Goal: Task Accomplishment & Management: Complete application form

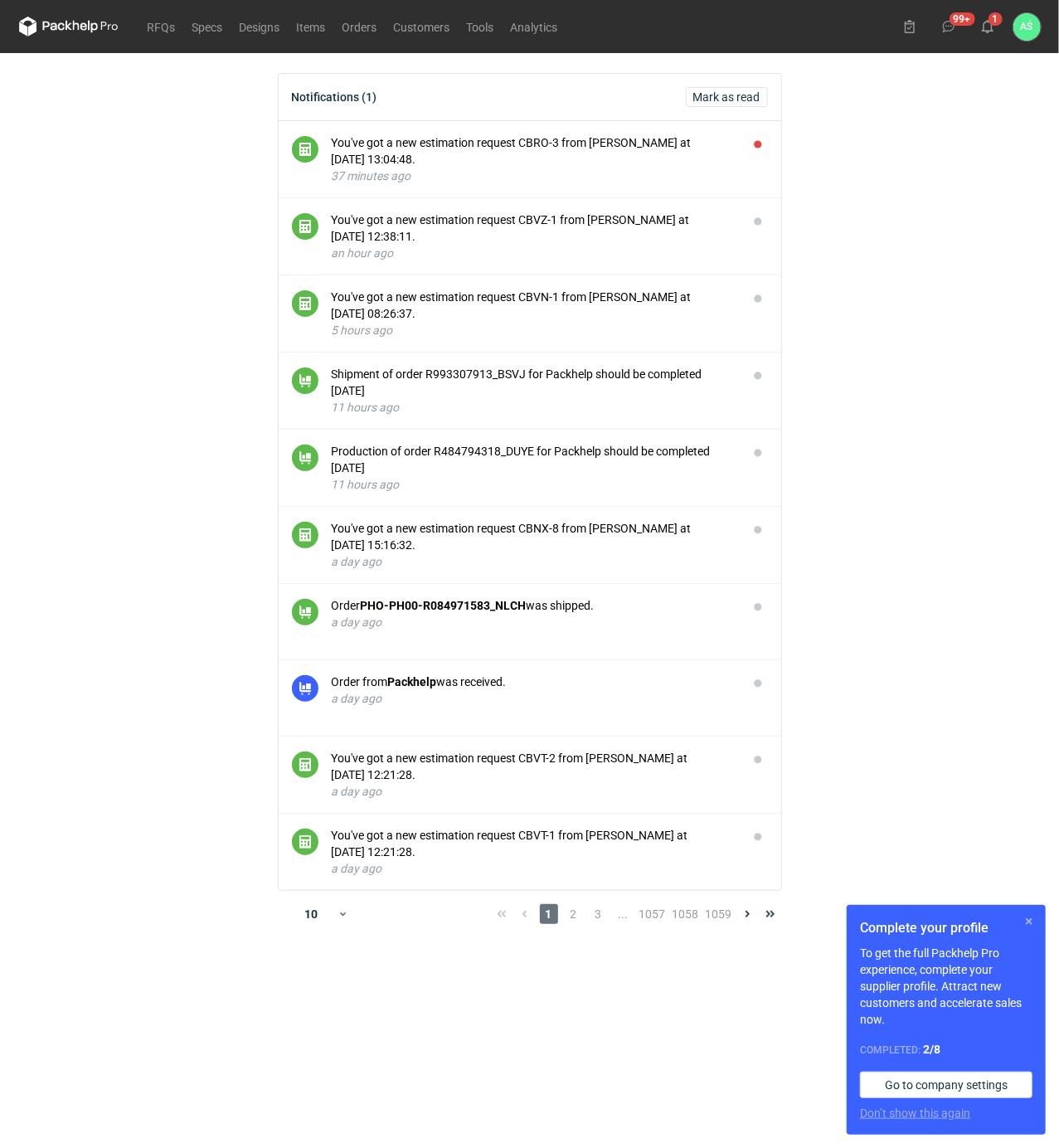
click at [1029, 924] on button "button" at bounding box center [1029, 922] width 20 height 20
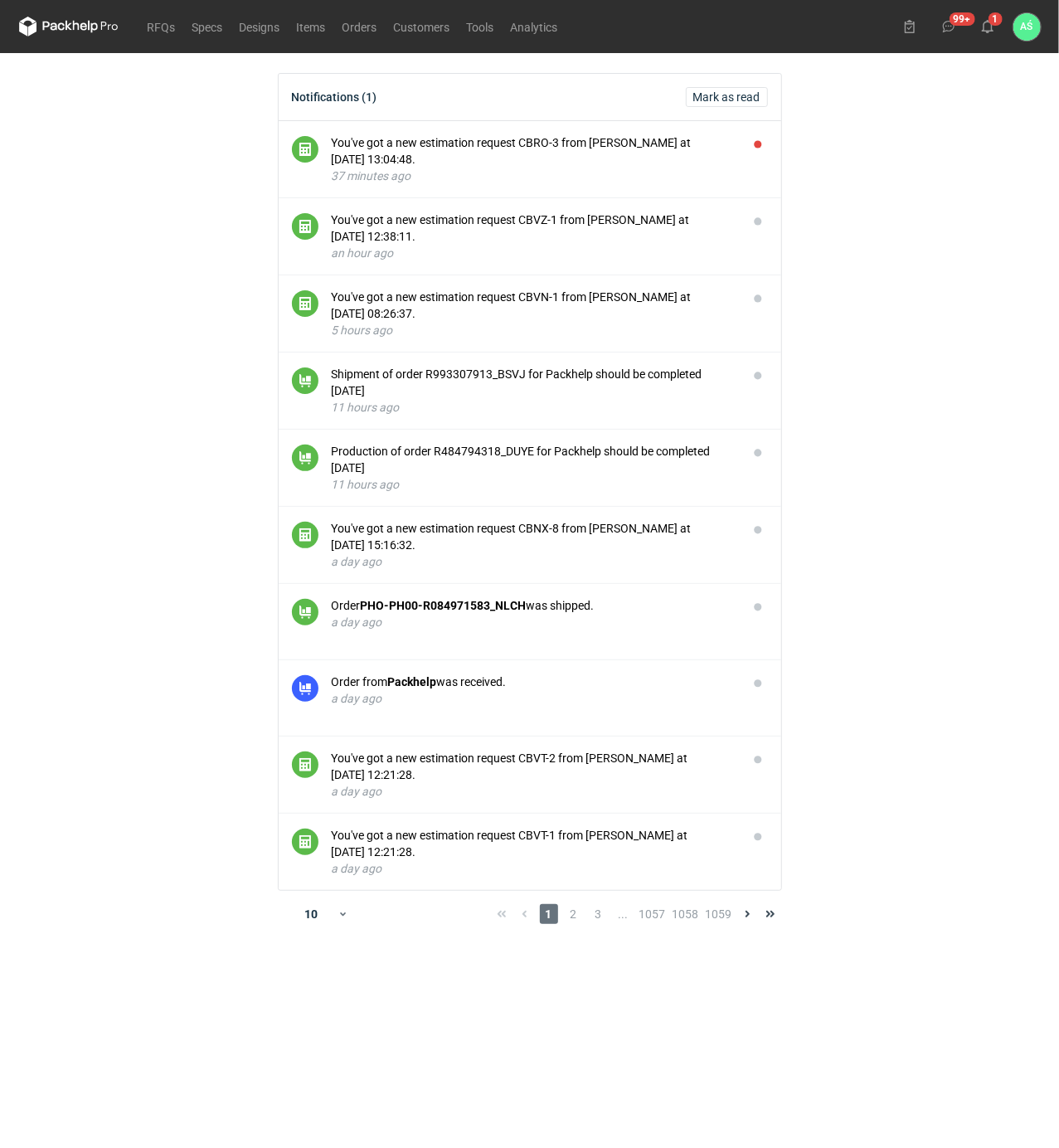
click at [983, 697] on main "Notifications (1) [PERSON_NAME] as read You've got a new estimation request CBR…" at bounding box center [530, 600] width 1035 height 1095
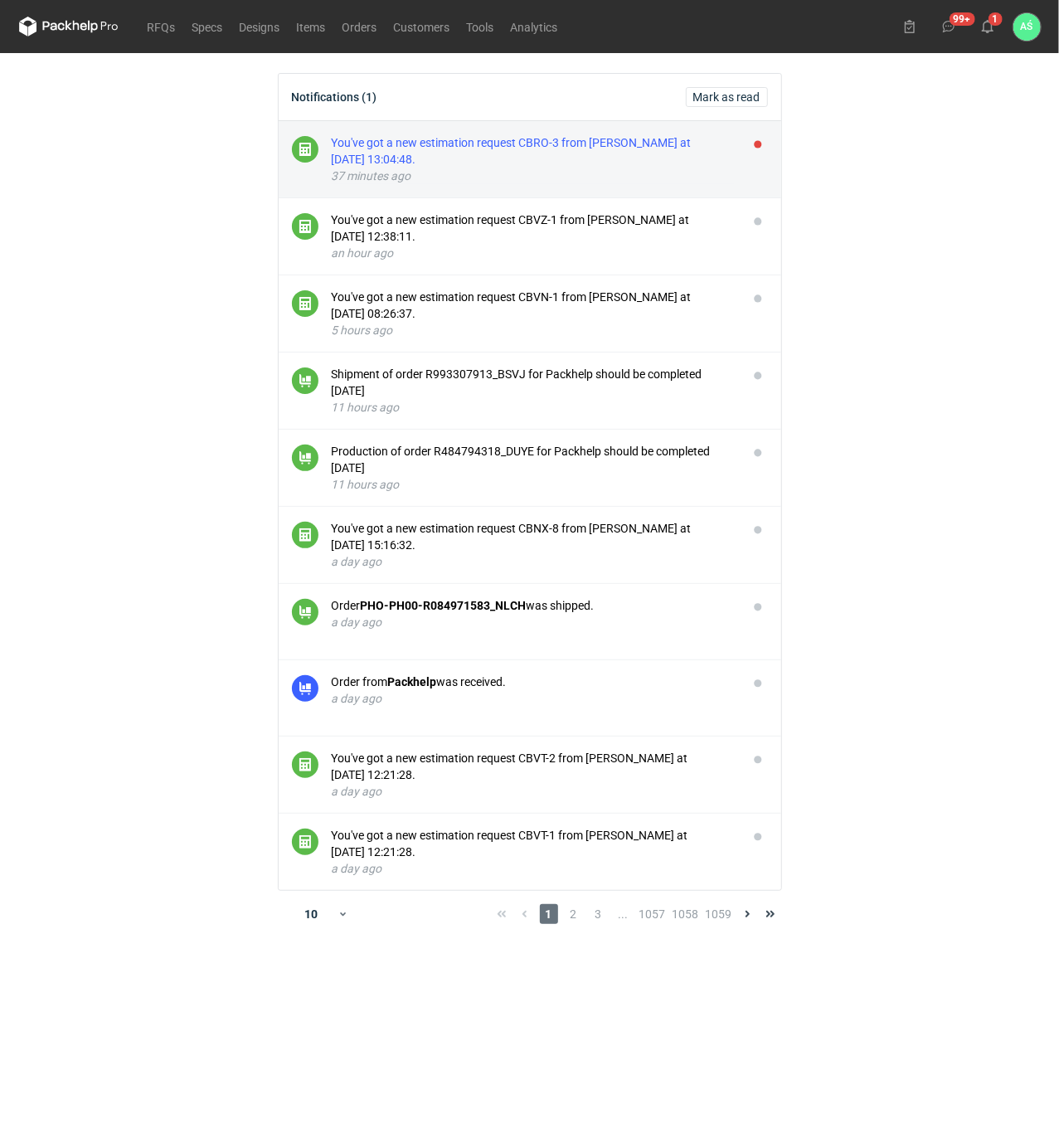
click at [605, 147] on div "You've got a new estimation request CBRO-3 from [PERSON_NAME] at [DATE] 13:04:4…" at bounding box center [533, 151] width 403 height 33
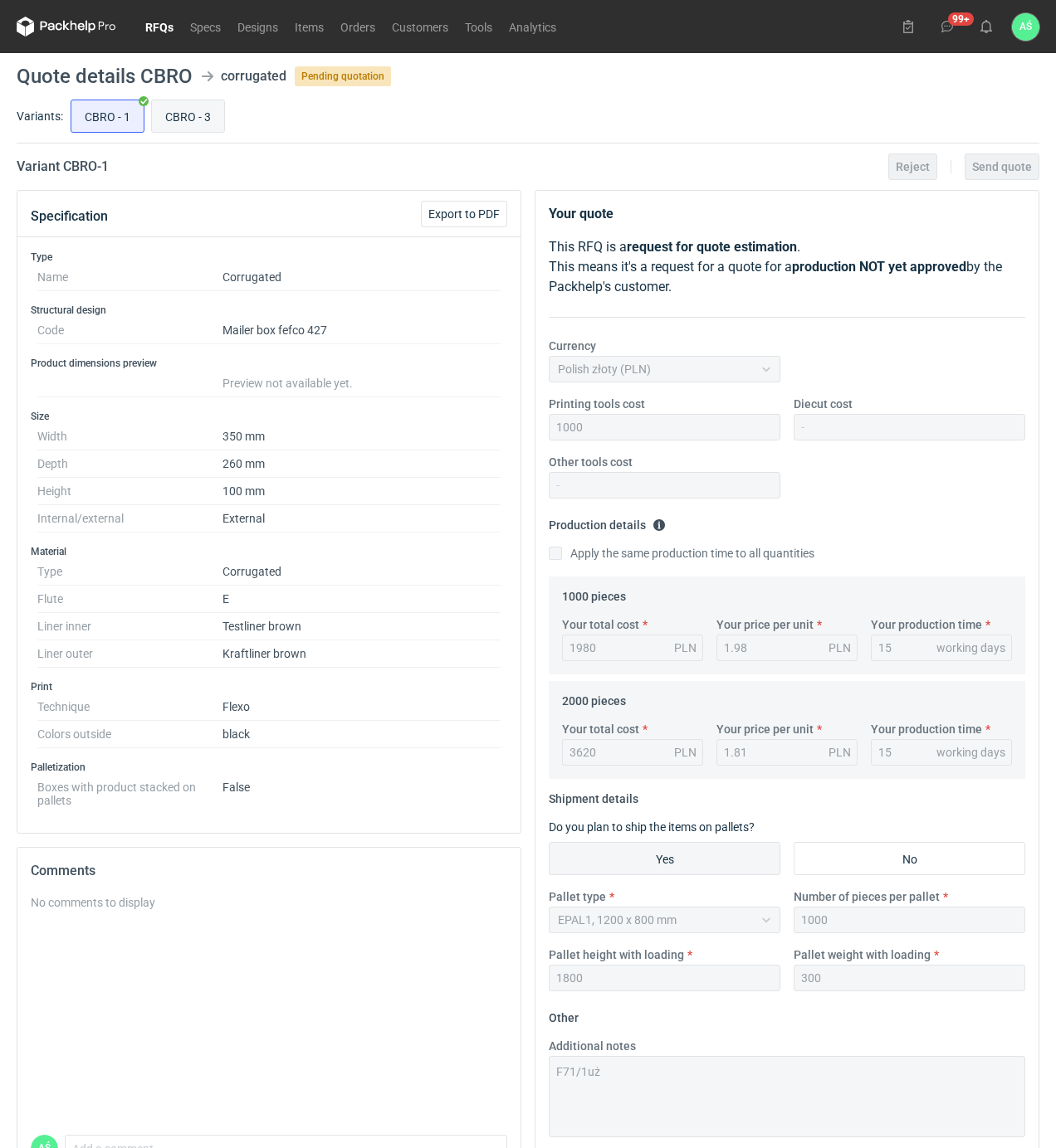
click at [173, 115] on input "CBRO - 3" at bounding box center [188, 116] width 72 height 32
radio input "true"
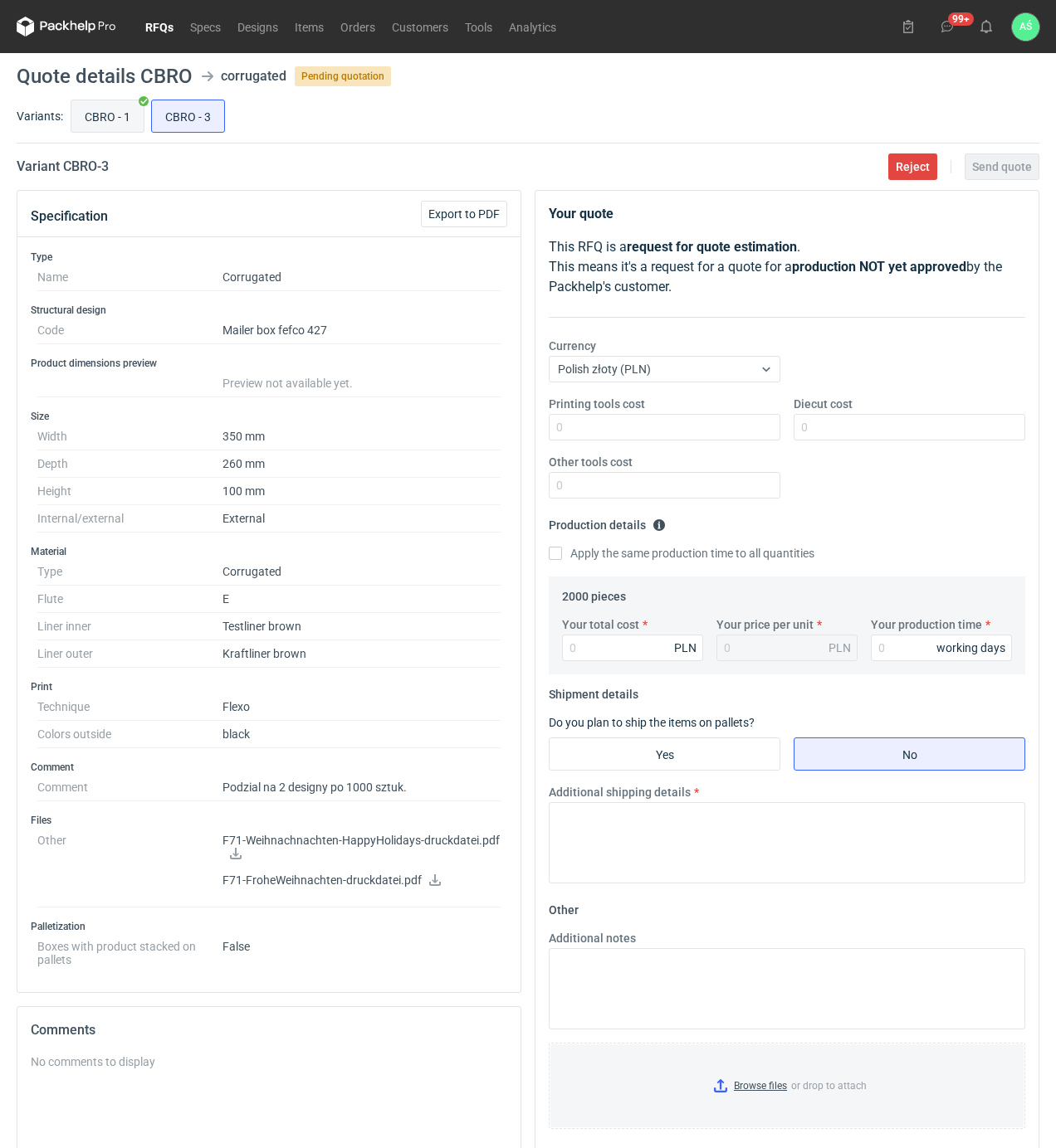
click at [119, 110] on input "CBRO - 1" at bounding box center [107, 116] width 72 height 32
radio input "true"
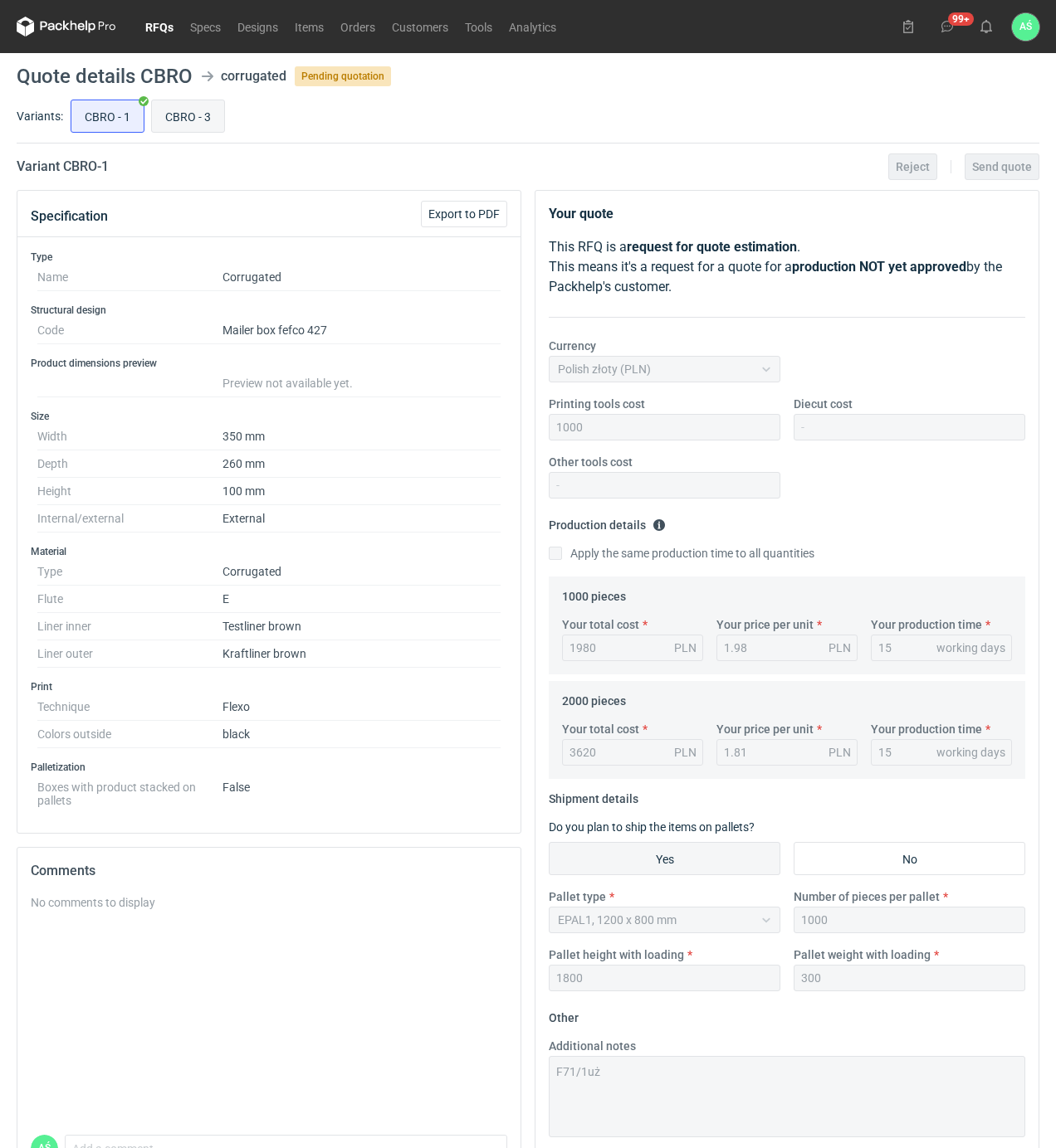
click at [190, 104] on input "CBRO - 3" at bounding box center [188, 116] width 72 height 32
radio input "true"
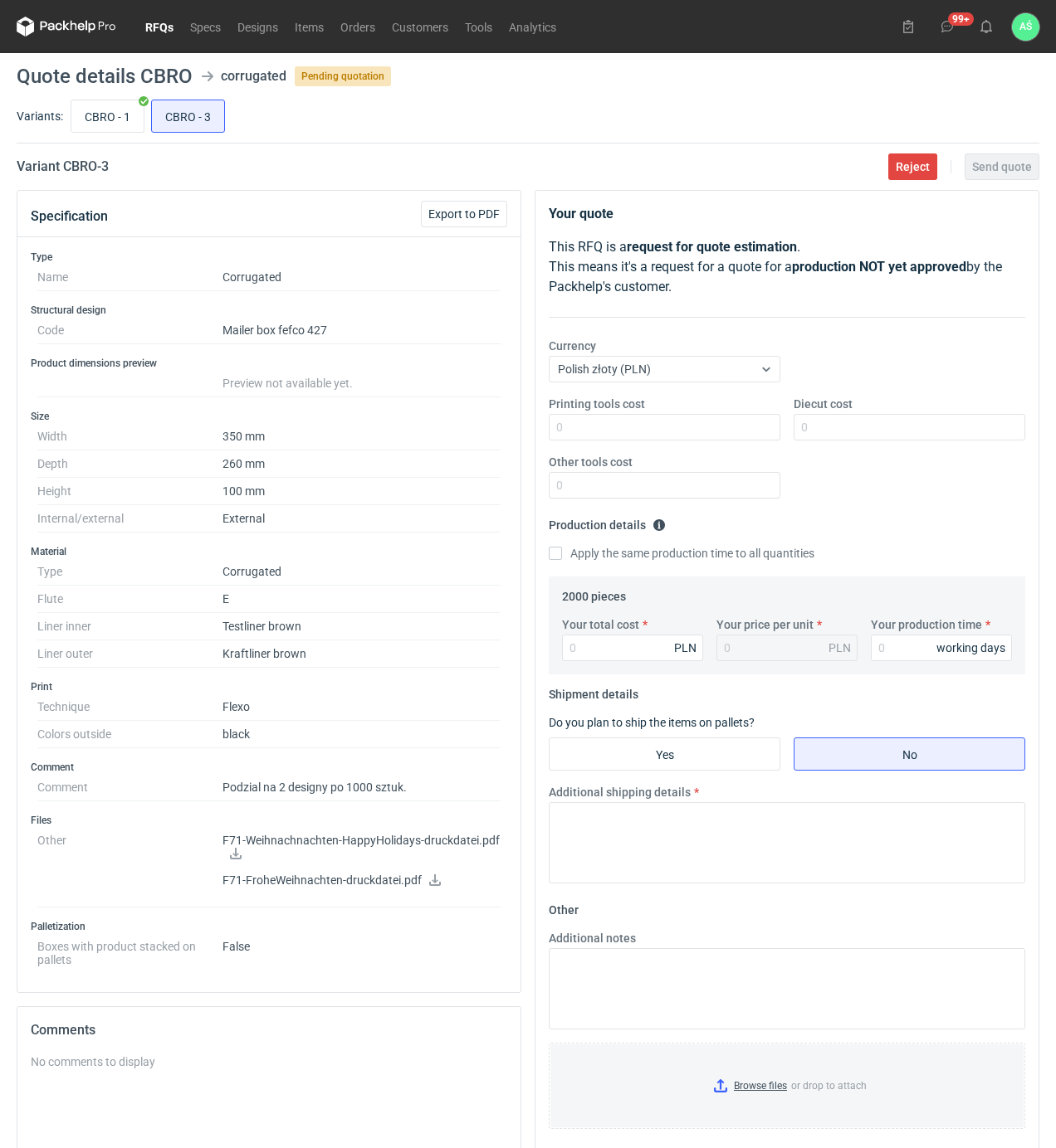
click at [429, 886] on icon at bounding box center [435, 880] width 13 height 12
click at [230, 859] on icon at bounding box center [236, 853] width 12 height 12
click at [733, 432] on input "Printing tools cost" at bounding box center [664, 428] width 231 height 27
type input "1400"
type input "3900"
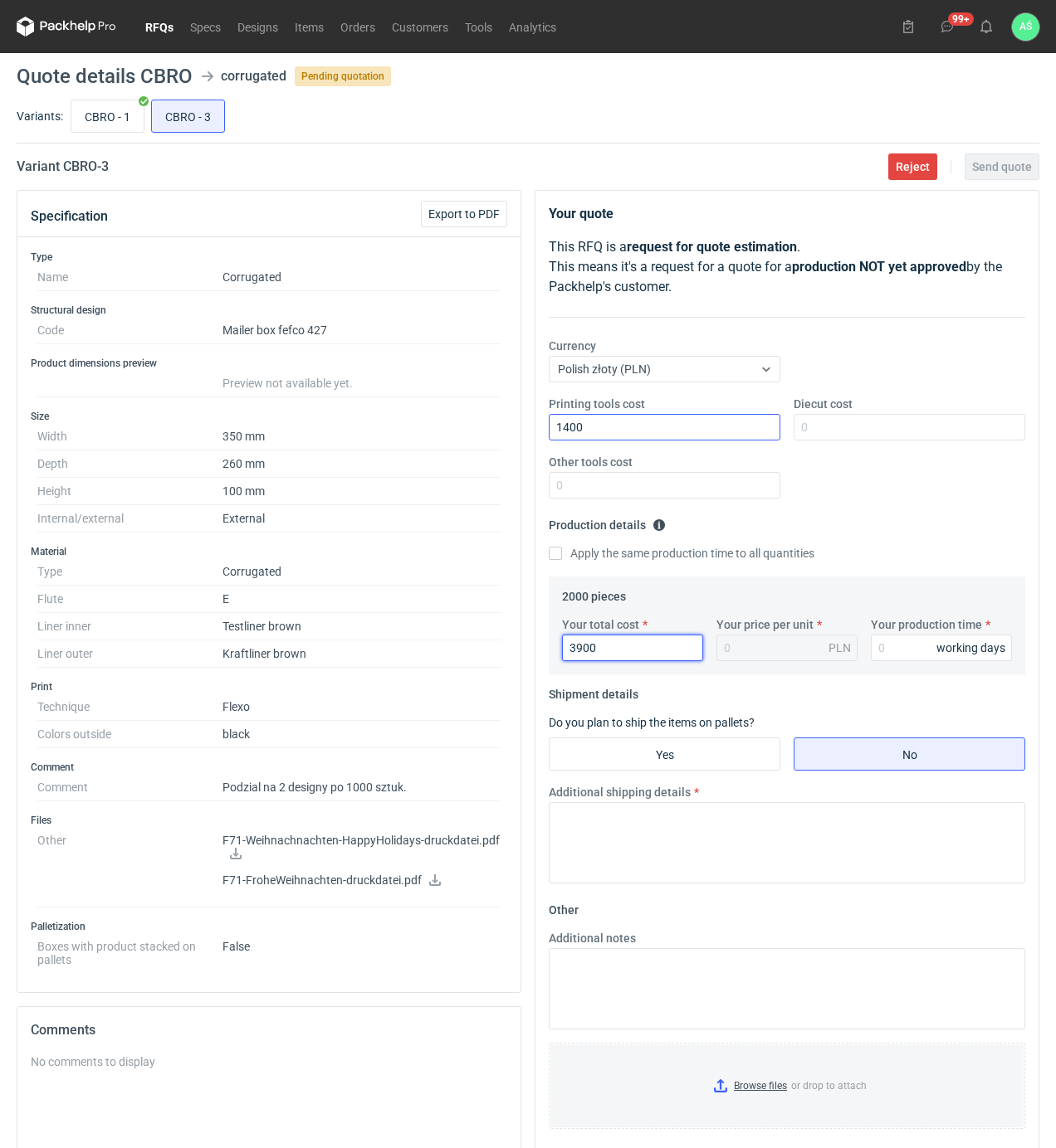
type input "1.95"
type input "3900"
type input "15"
click at [687, 745] on input "Yes" at bounding box center [664, 754] width 230 height 32
radio input "true"
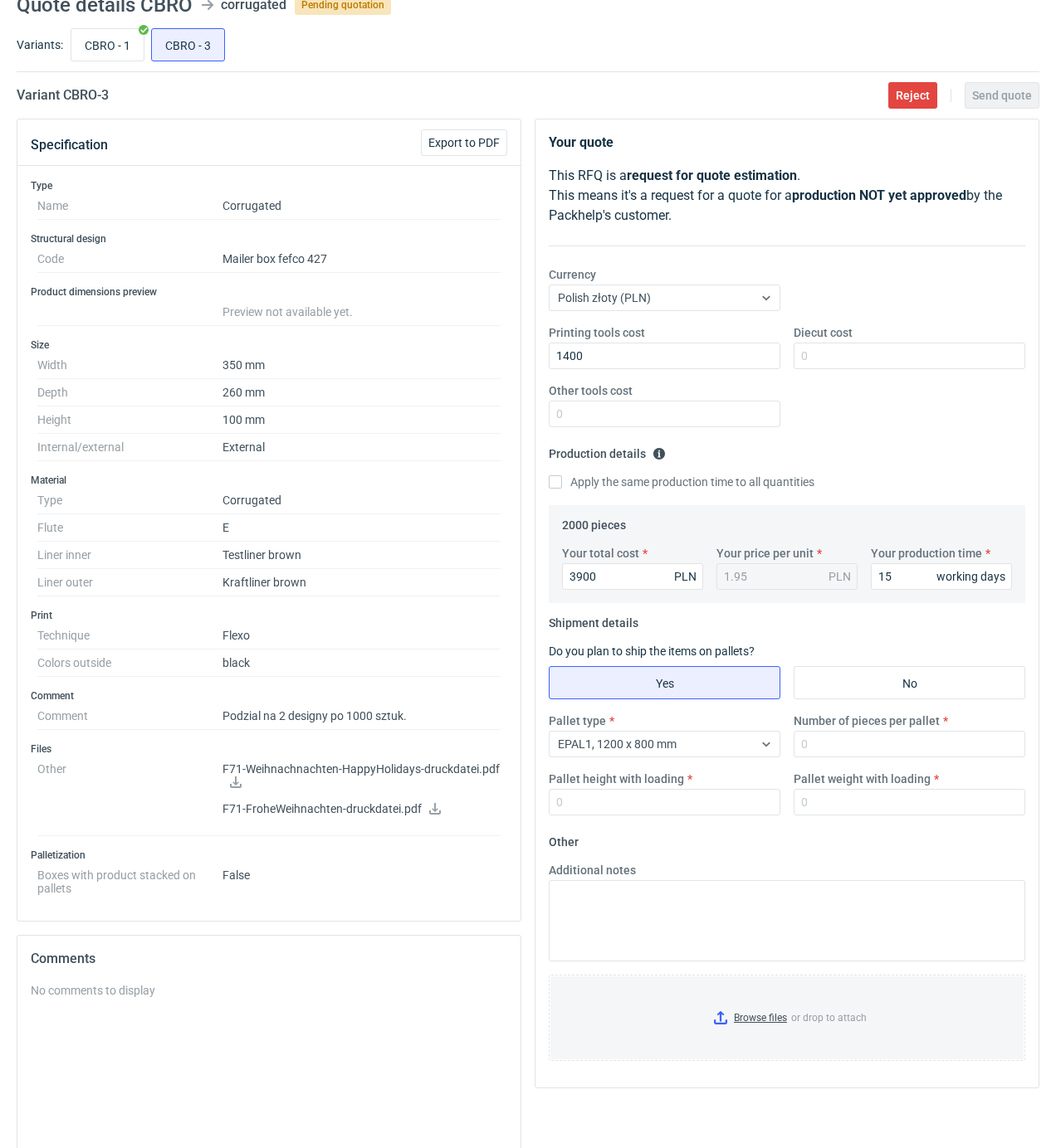
scroll to position [111, 0]
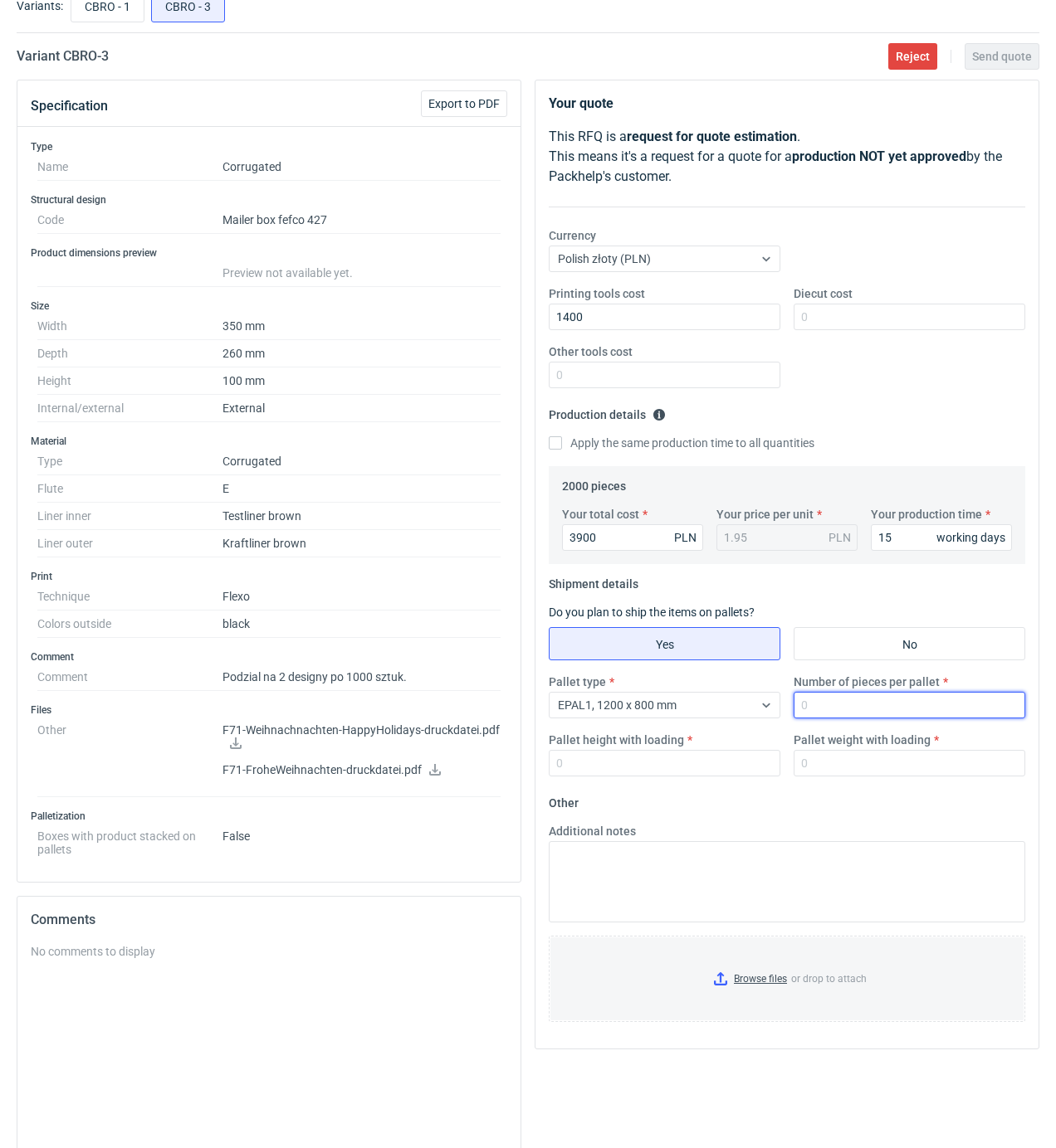
click at [838, 709] on input "Number of pieces per pallet" at bounding box center [910, 705] width 231 height 27
type input "1000"
type input "1850"
type input "300"
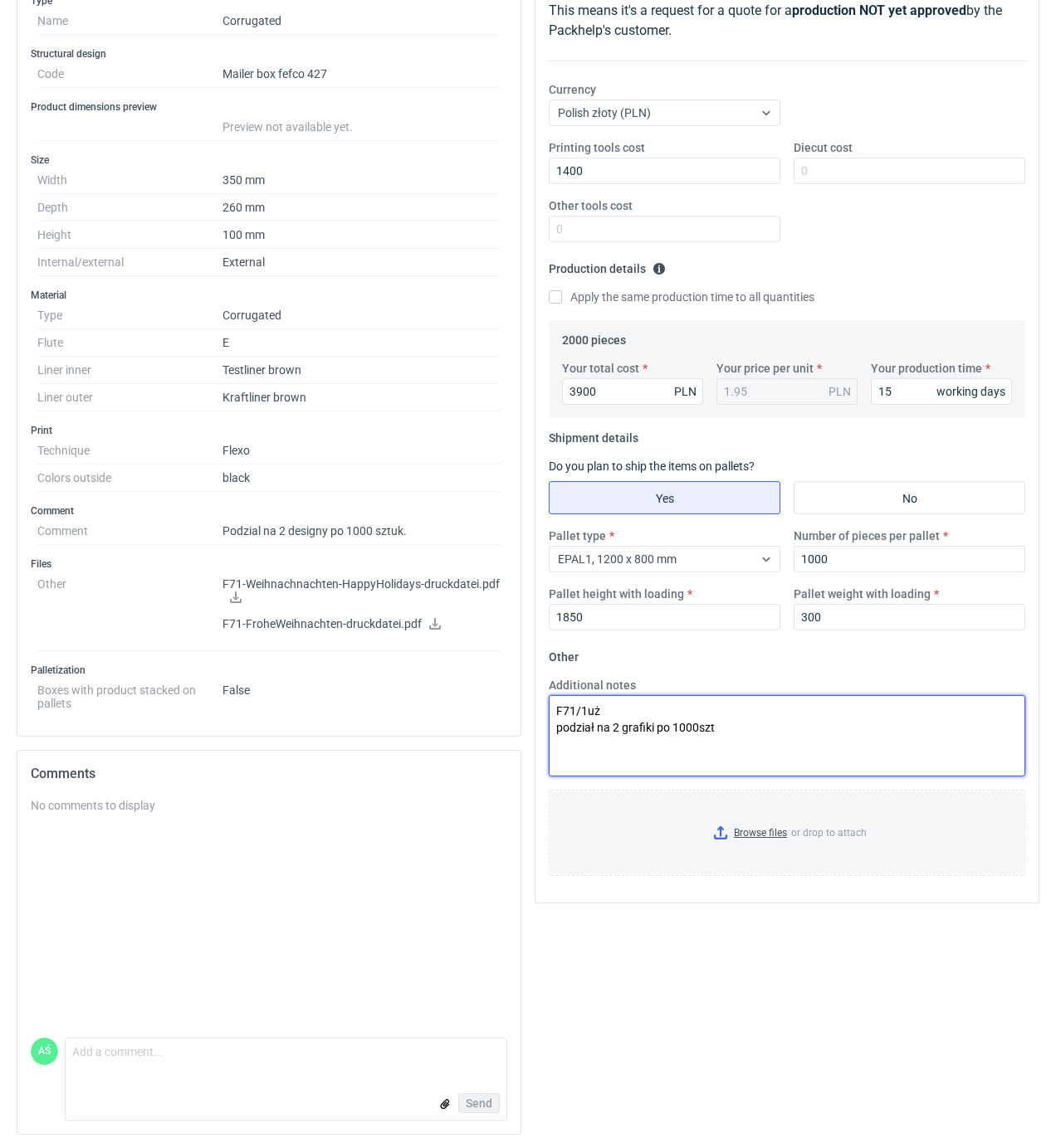
scroll to position [262, 0]
type textarea "F71/1uż podział na 2 grafiki po 1000szt"
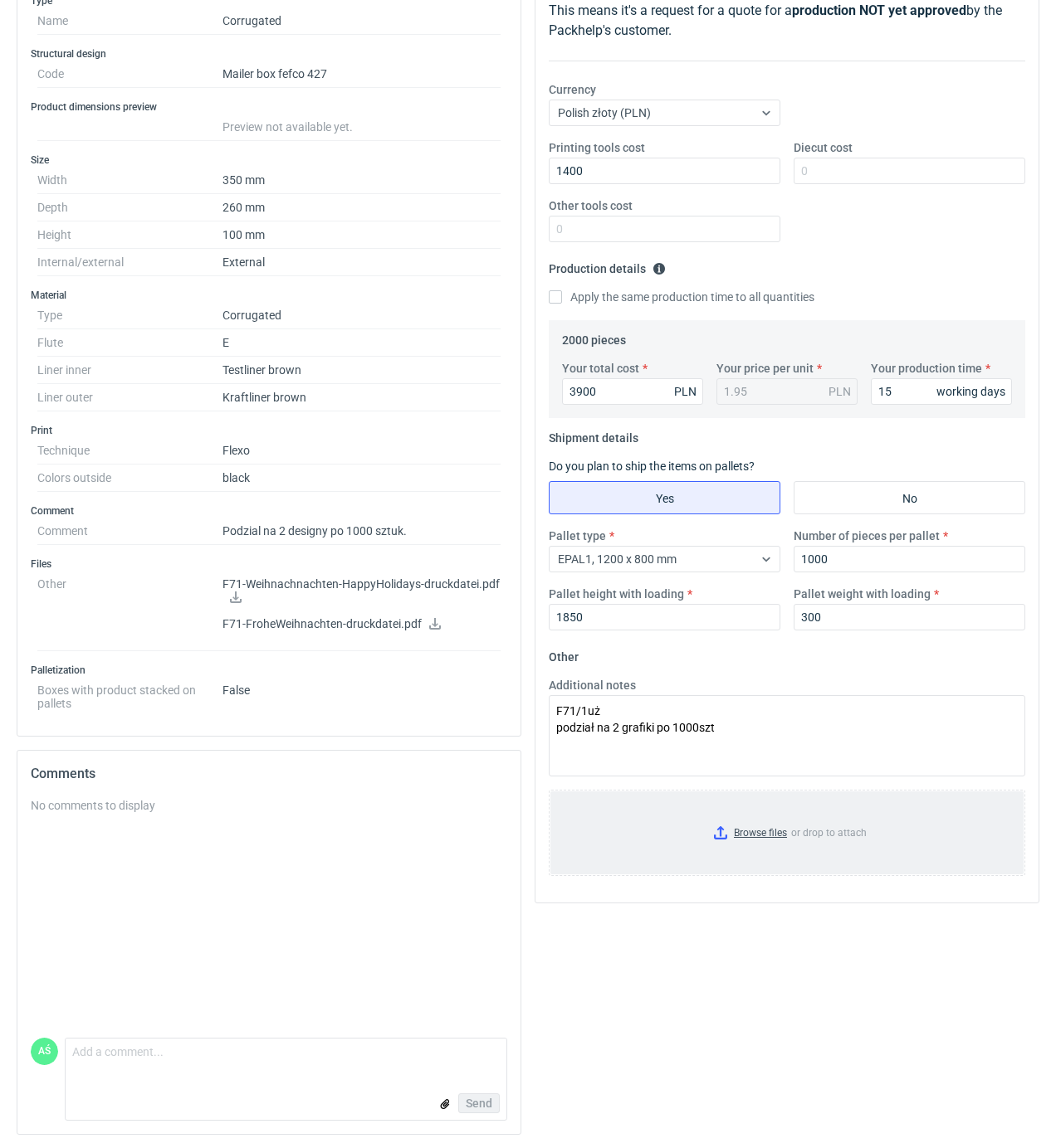
click at [769, 833] on input "Browse files or drop to attach" at bounding box center [786, 833] width 473 height 83
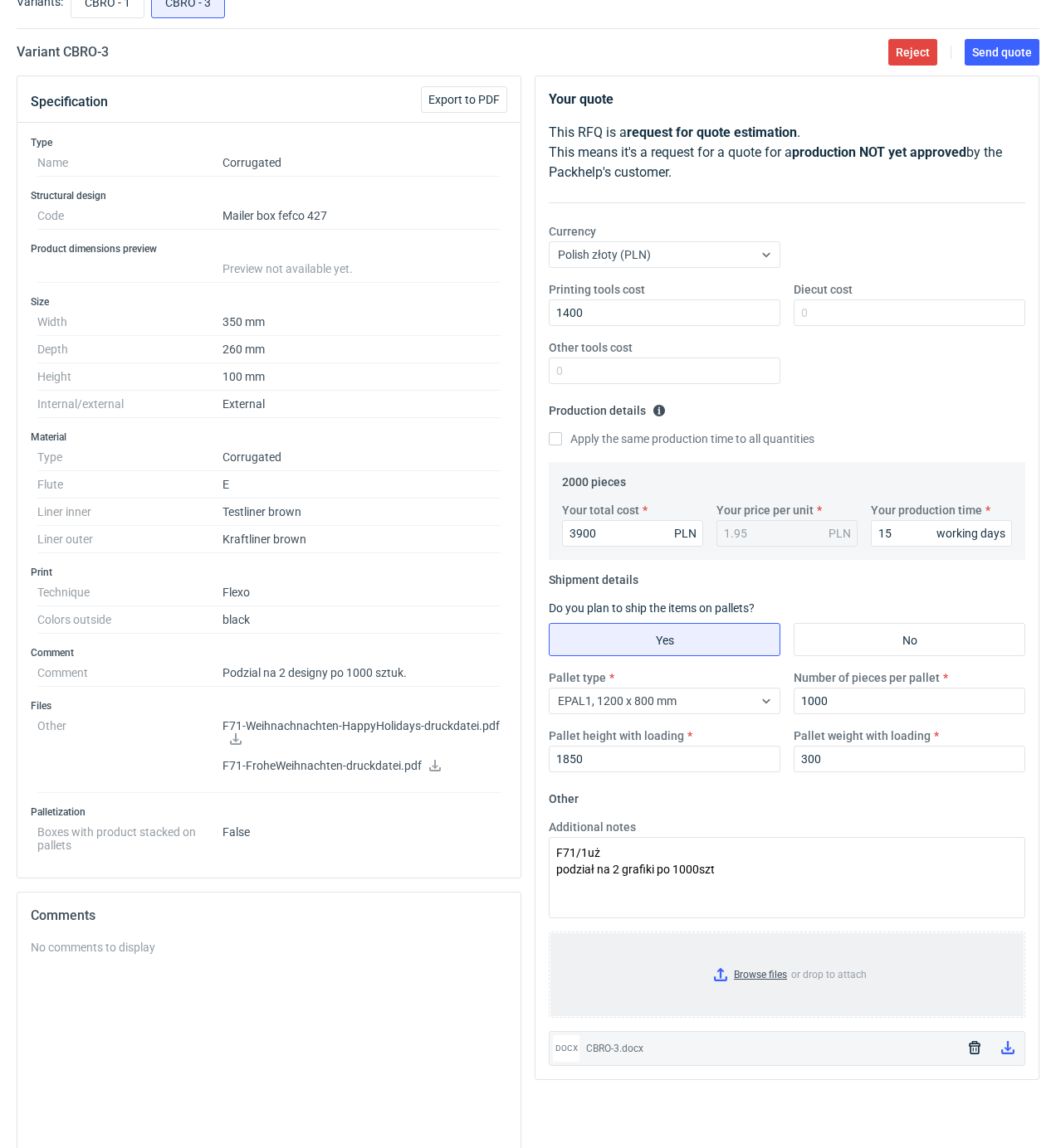
scroll to position [0, 0]
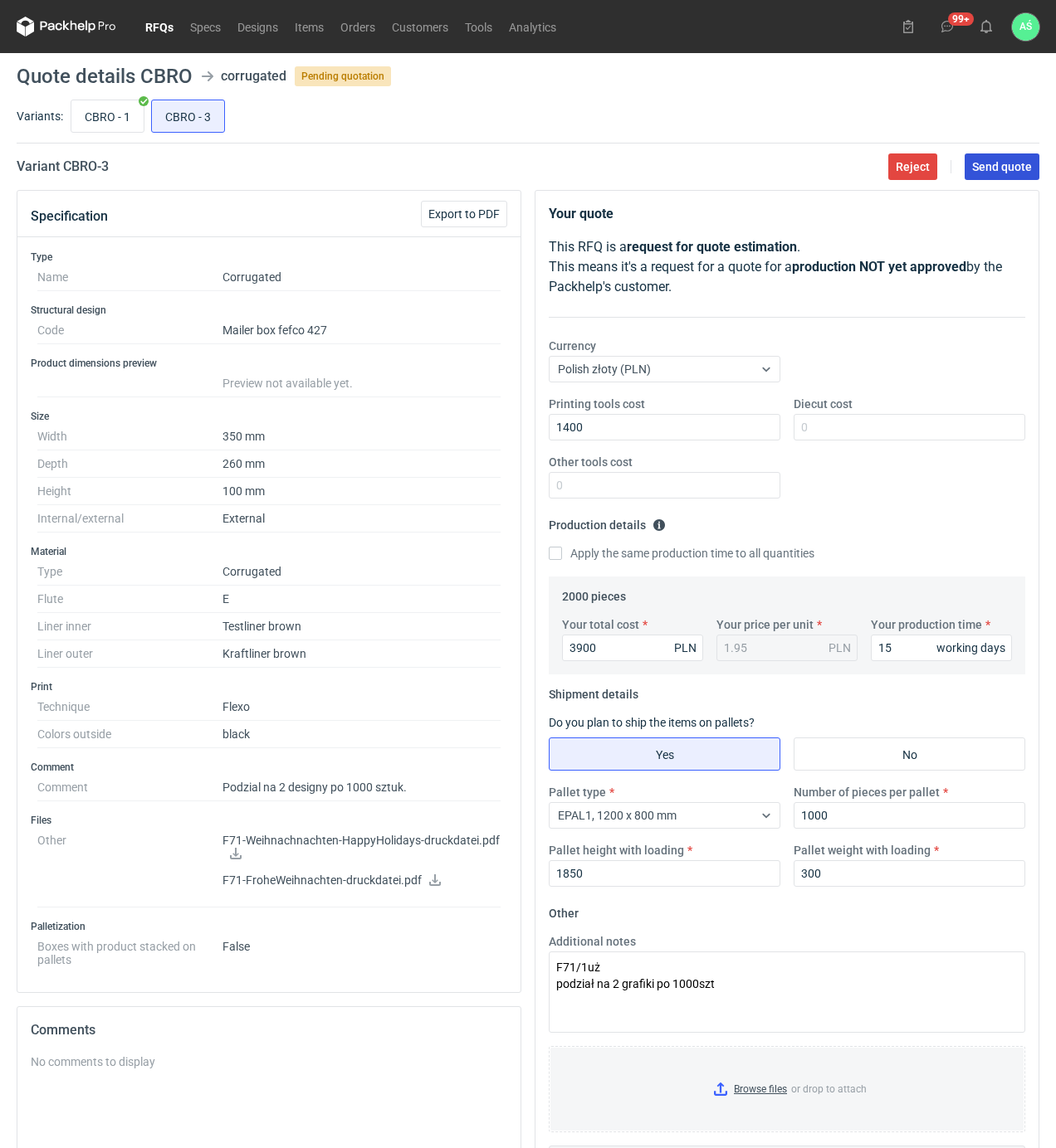
click at [996, 161] on span "Send quote" at bounding box center [1002, 167] width 60 height 12
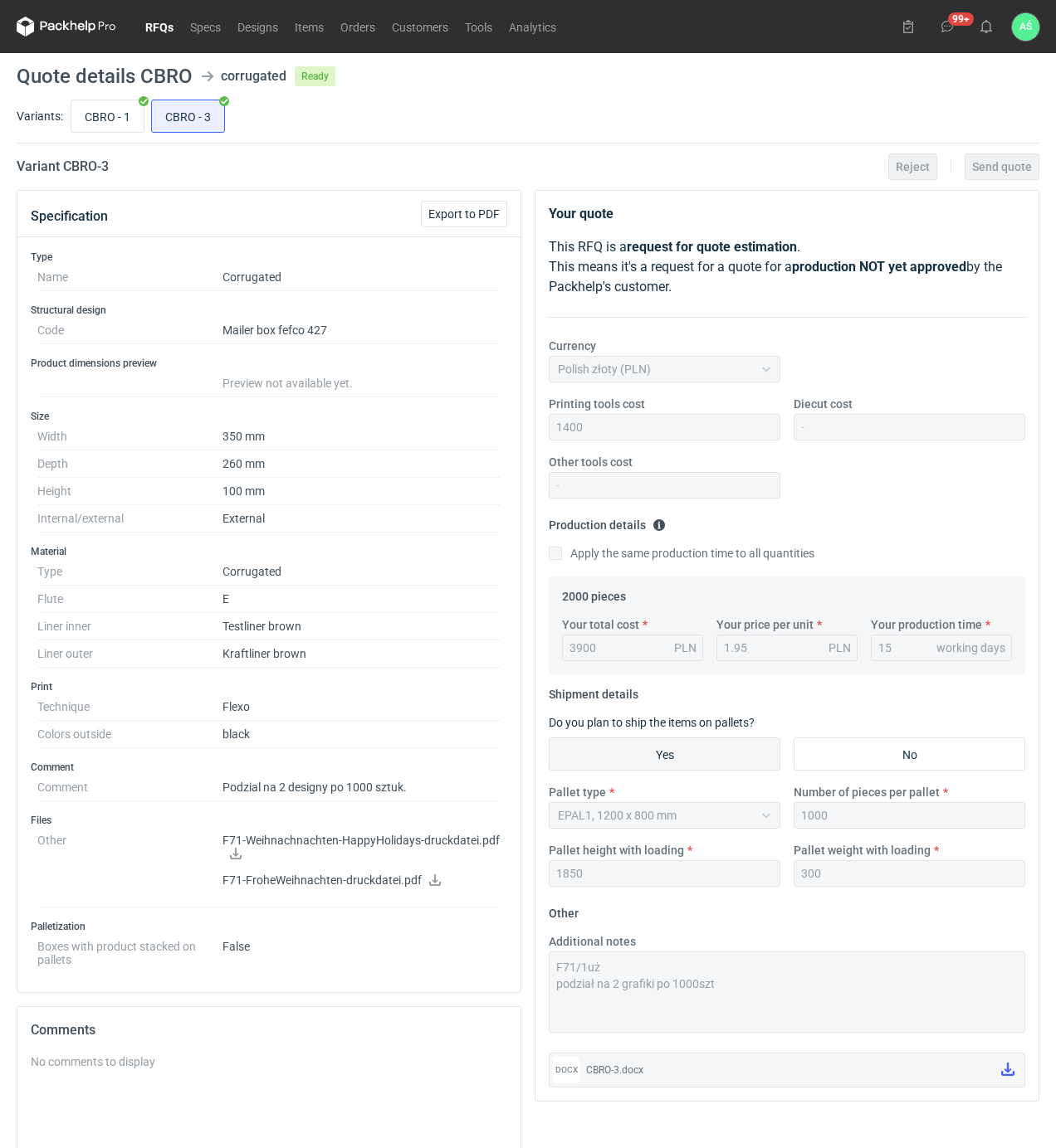
click at [400, 137] on div "Variants: CBRO - 1 CBRO - 3" at bounding box center [527, 119] width 1022 height 47
click at [436, 147] on main "Quote details CBRO corrugated Ready Variants: CBRO - 1 CBRO - 3 Variant CBRO - …" at bounding box center [527, 728] width 1036 height 1351
click at [158, 32] on link "RFQs" at bounding box center [159, 26] width 45 height 20
